Goal: Book appointment/travel/reservation

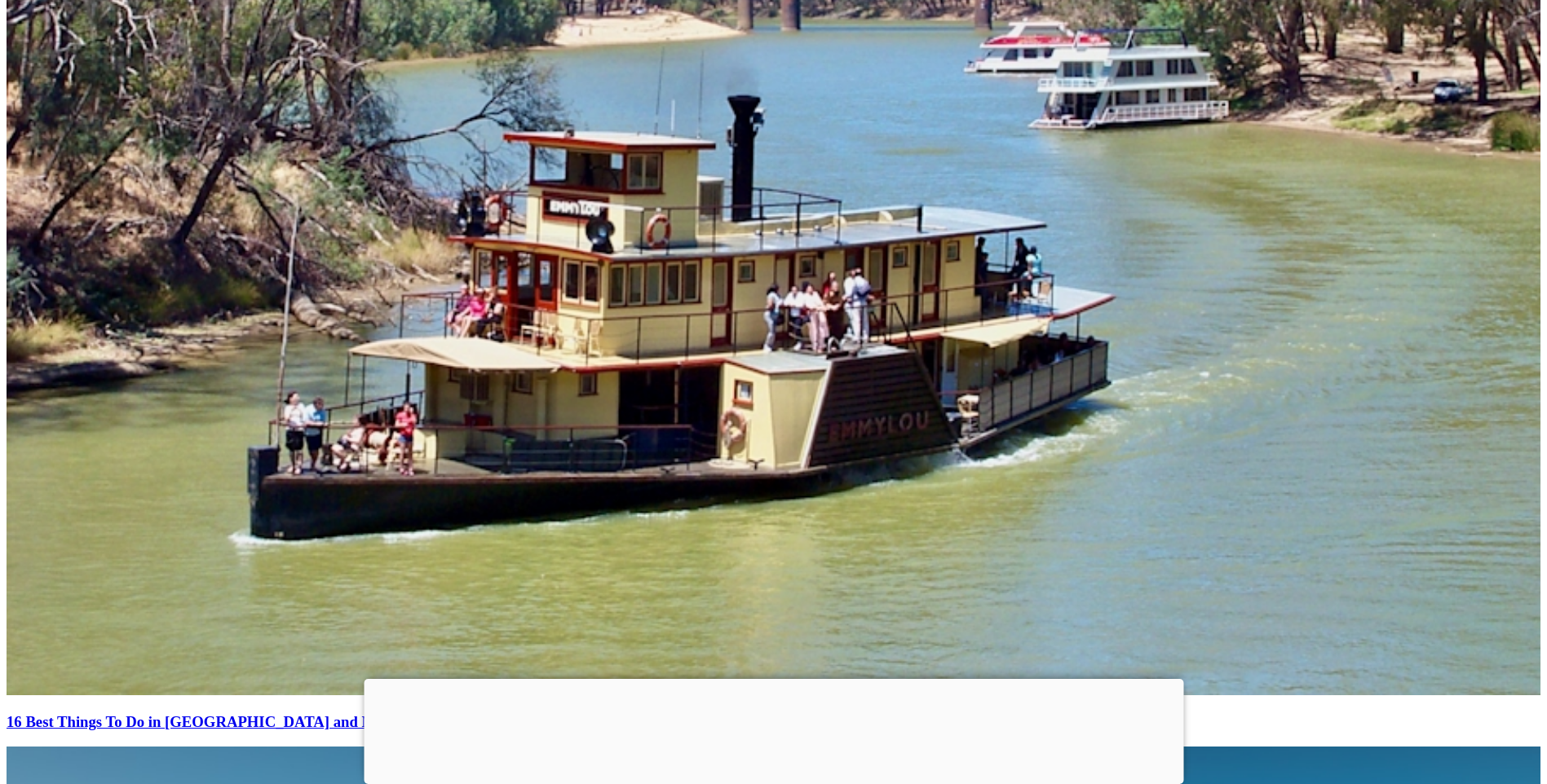
scroll to position [11239, 0]
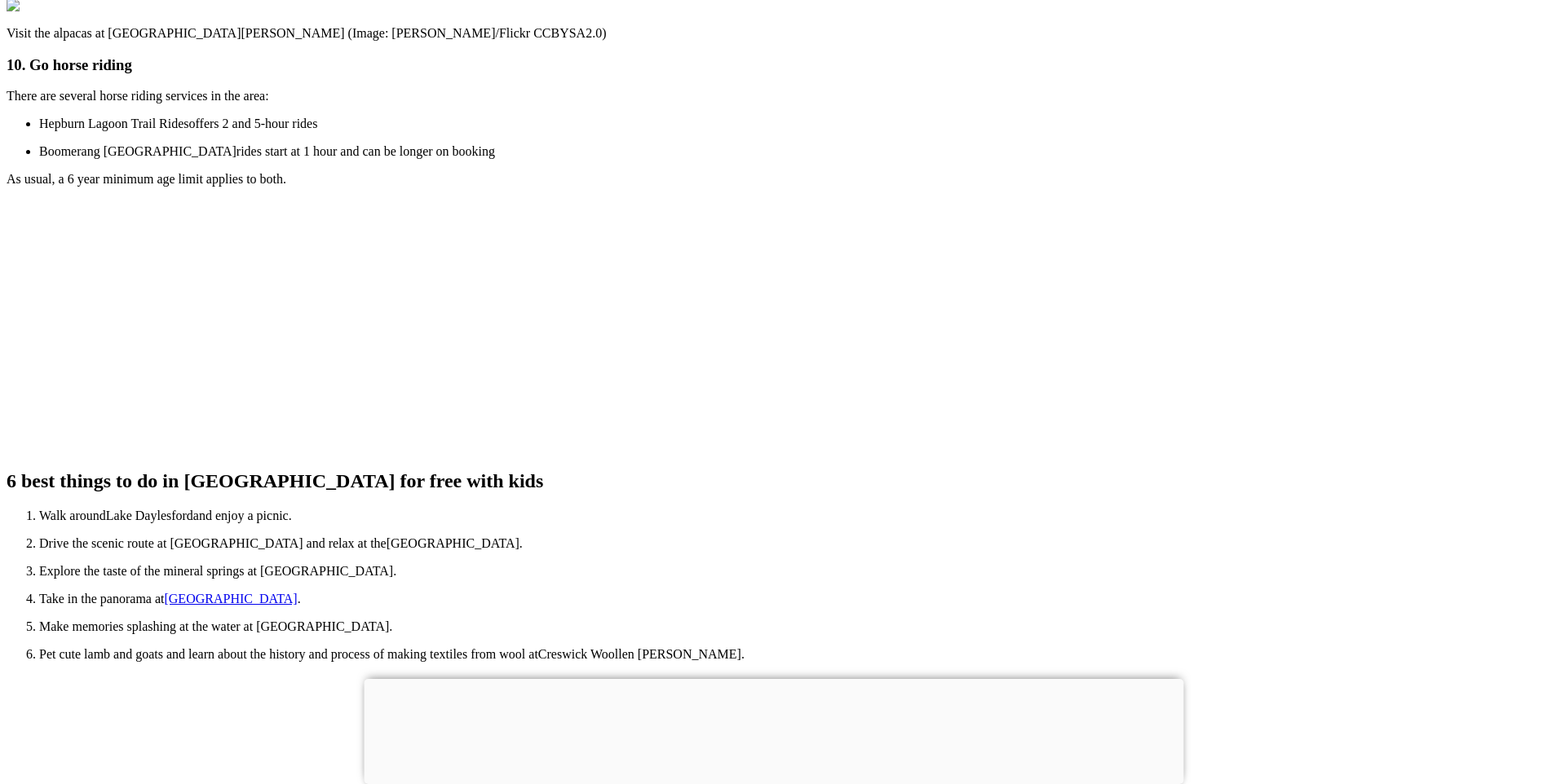
scroll to position [4153, 0]
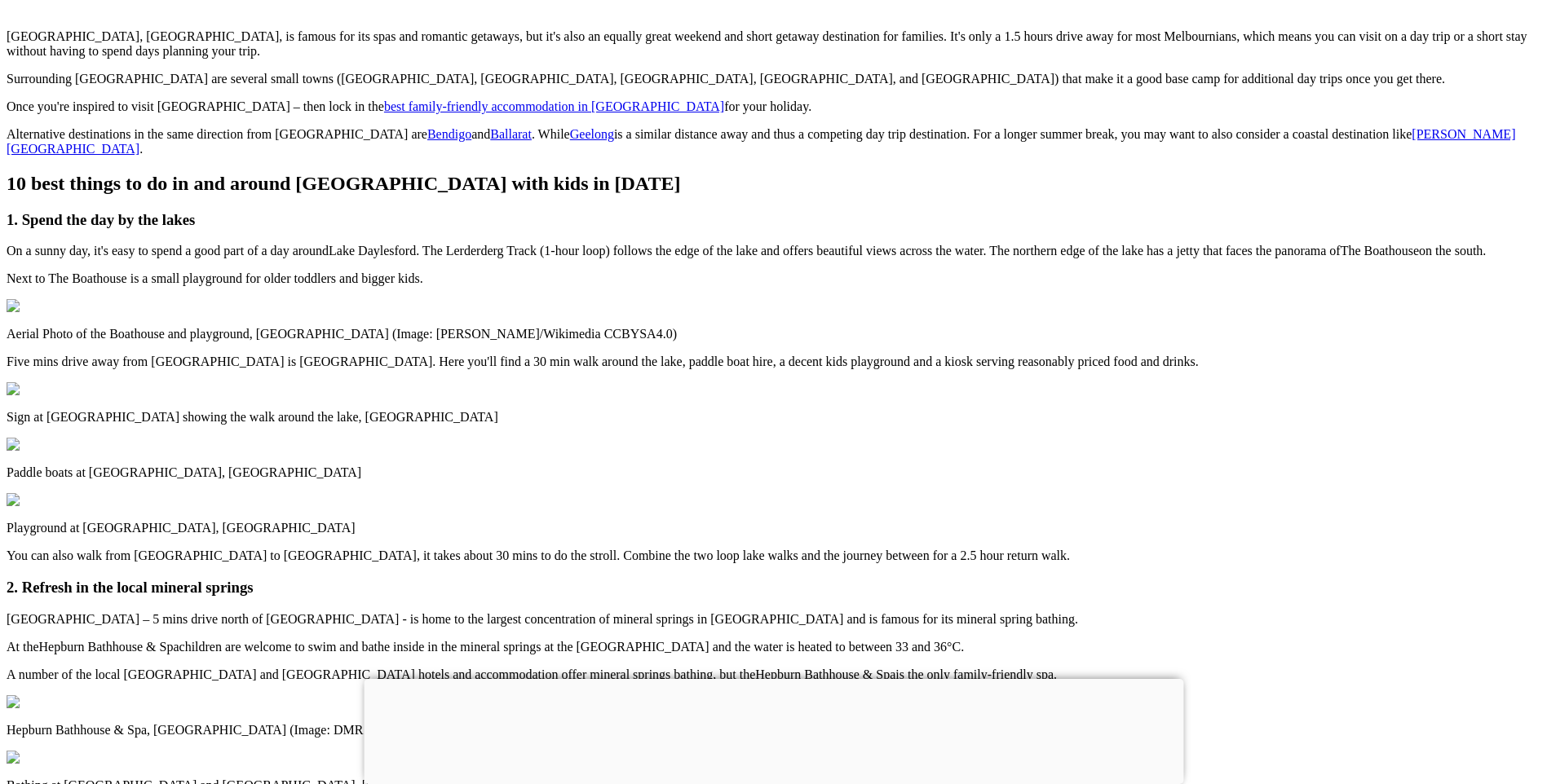
scroll to position [1407, 0]
